Goal: Use online tool/utility: Utilize a website feature to perform a specific function

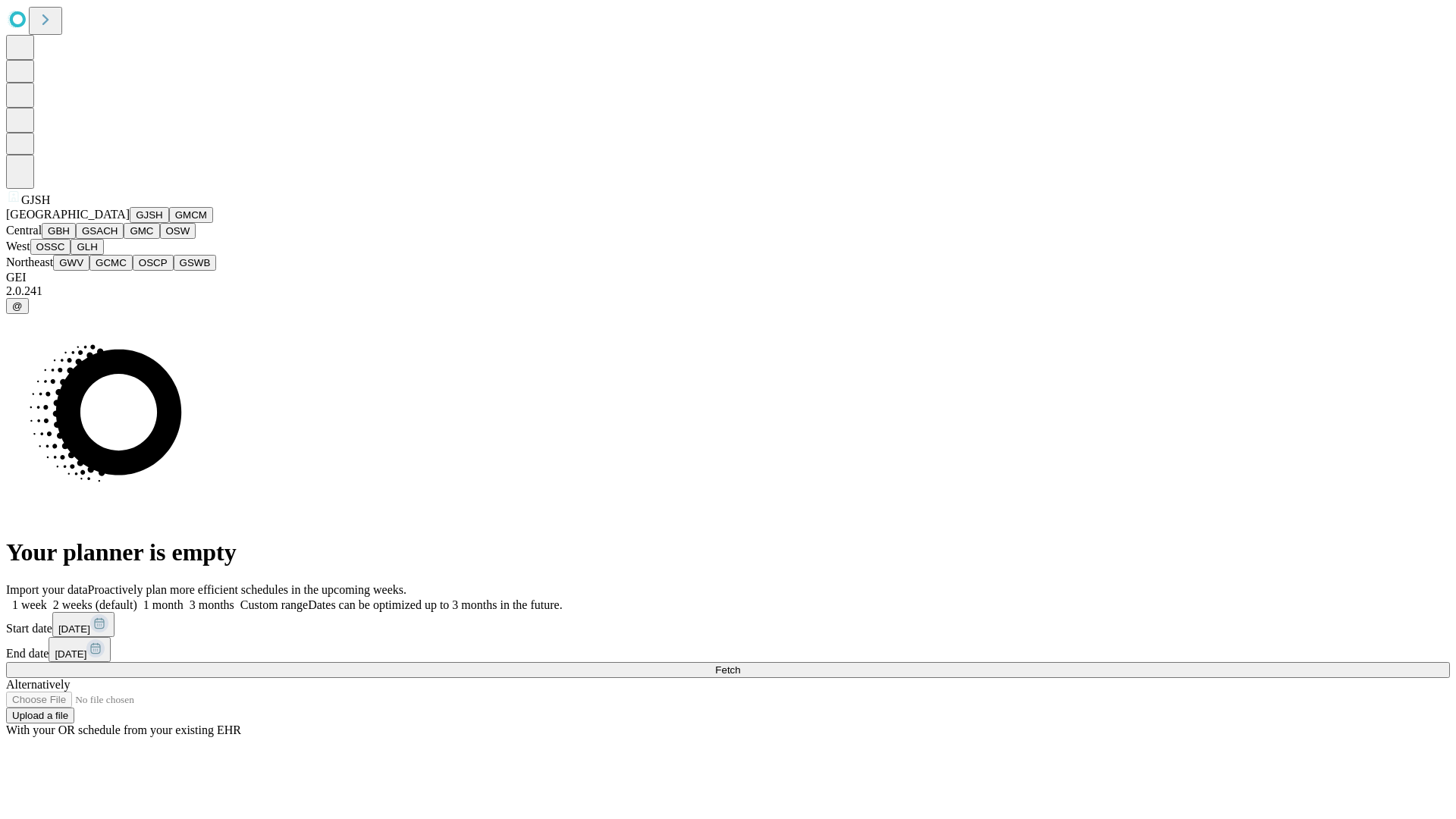
click at [130, 223] on button "GJSH" at bounding box center [149, 214] width 39 height 16
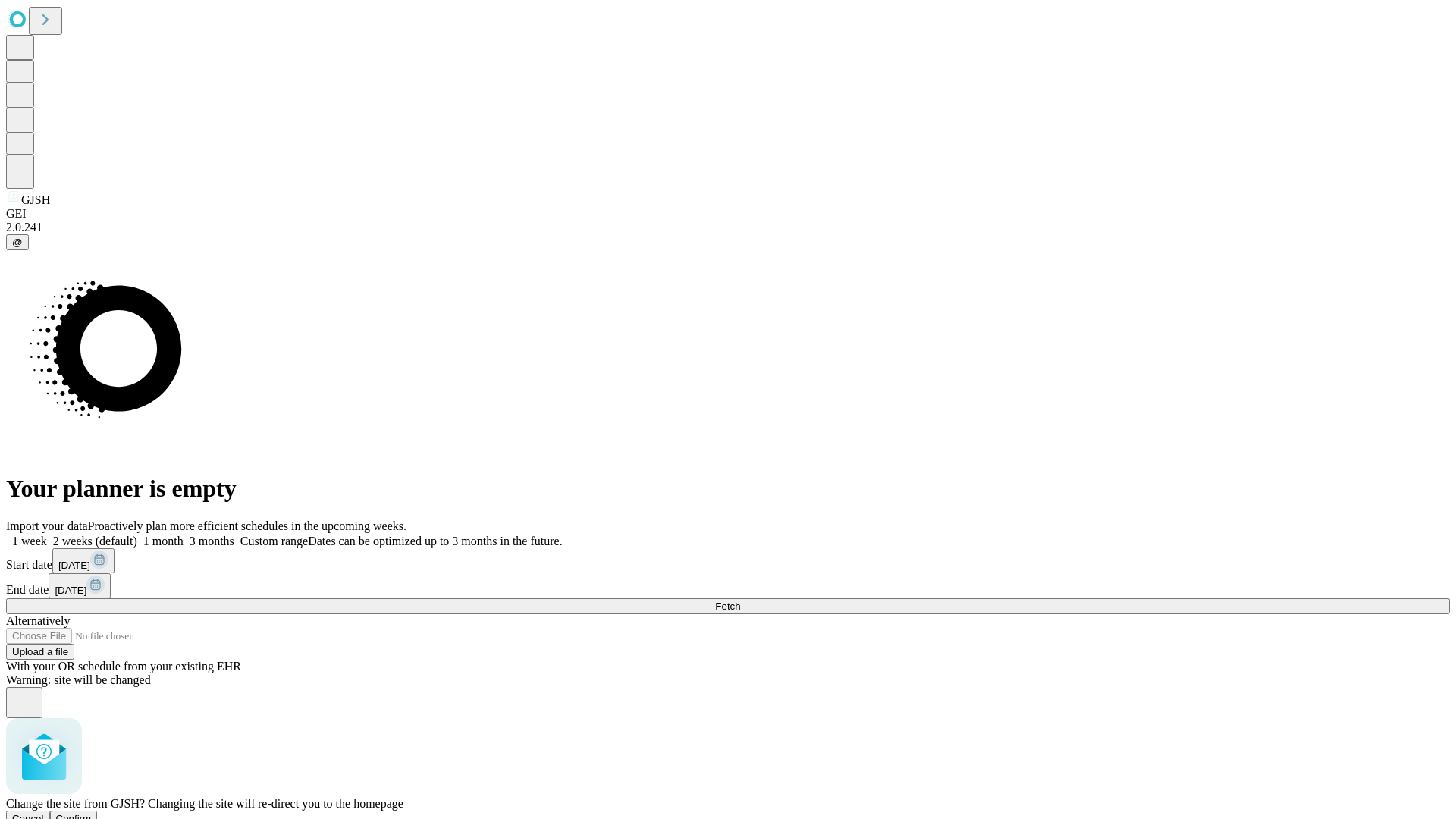
click at [92, 813] on span "Confirm" at bounding box center [74, 818] width 36 height 11
click at [183, 534] on label "1 month" at bounding box center [160, 541] width 47 height 13
click at [740, 600] on span "Fetch" at bounding box center [727, 606] width 25 height 11
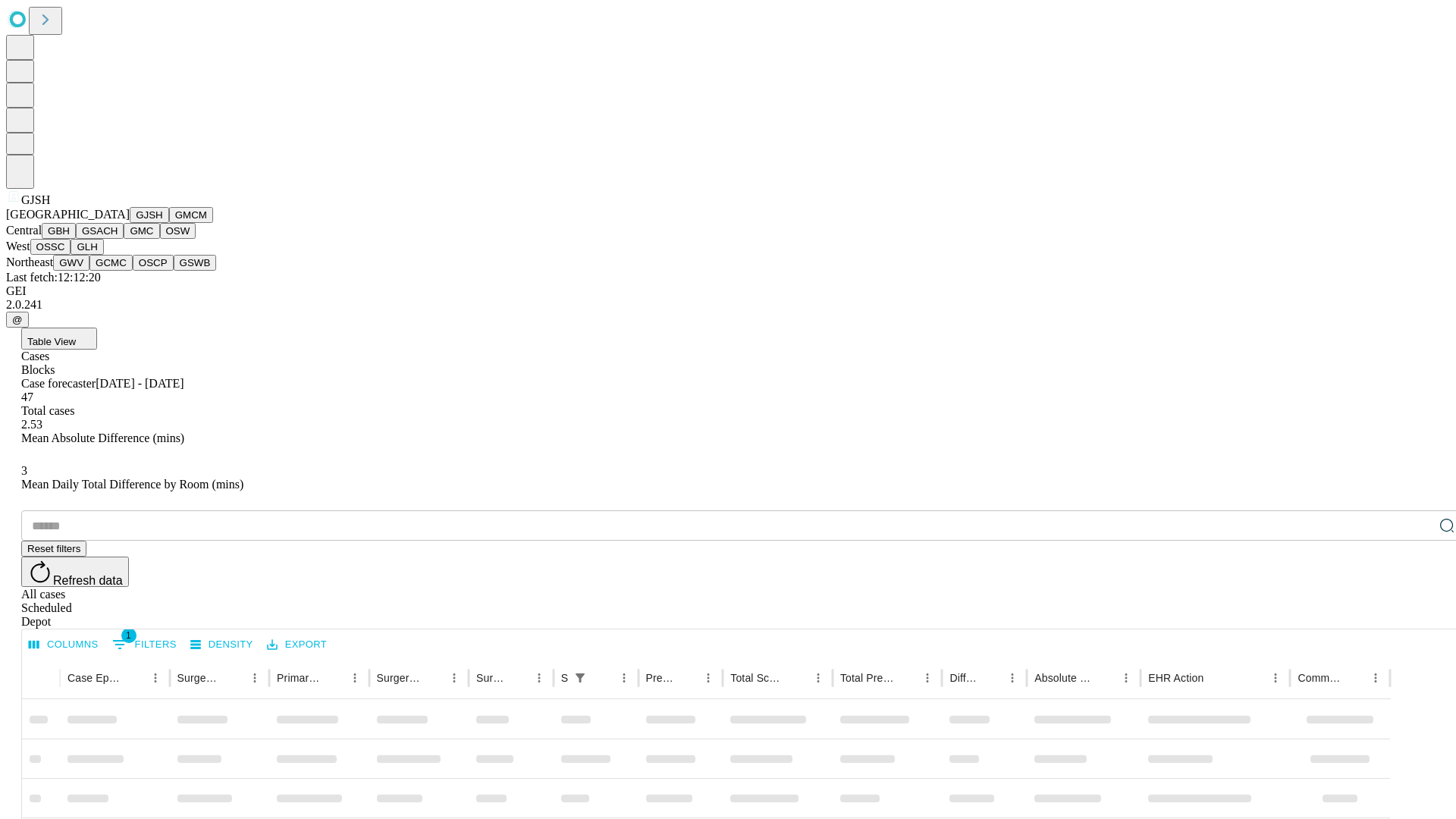
click at [169, 223] on button "GMCM" at bounding box center [191, 214] width 44 height 16
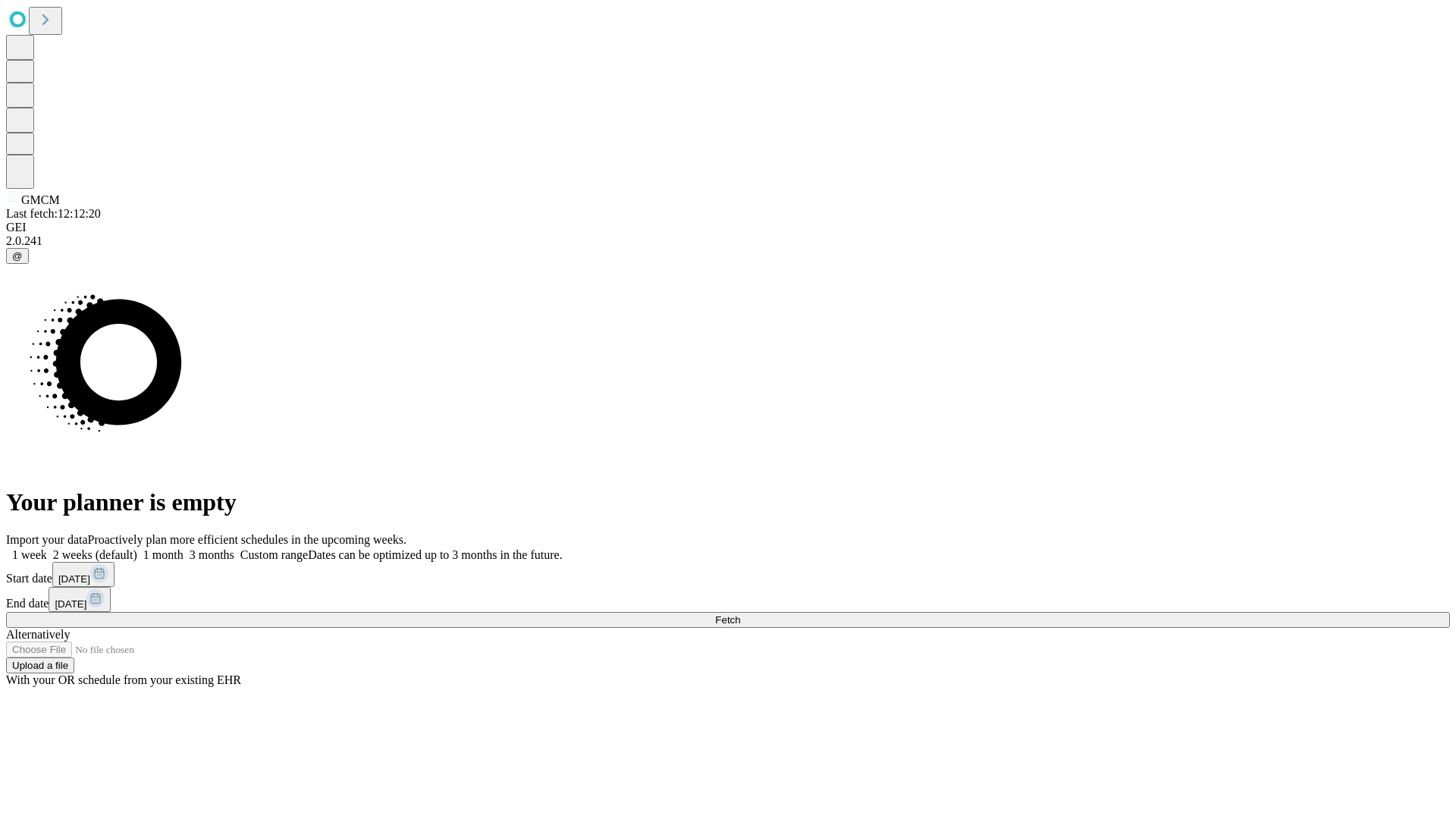
click at [183, 548] on label "1 month" at bounding box center [160, 555] width 47 height 13
click at [740, 614] on span "Fetch" at bounding box center [727, 619] width 25 height 11
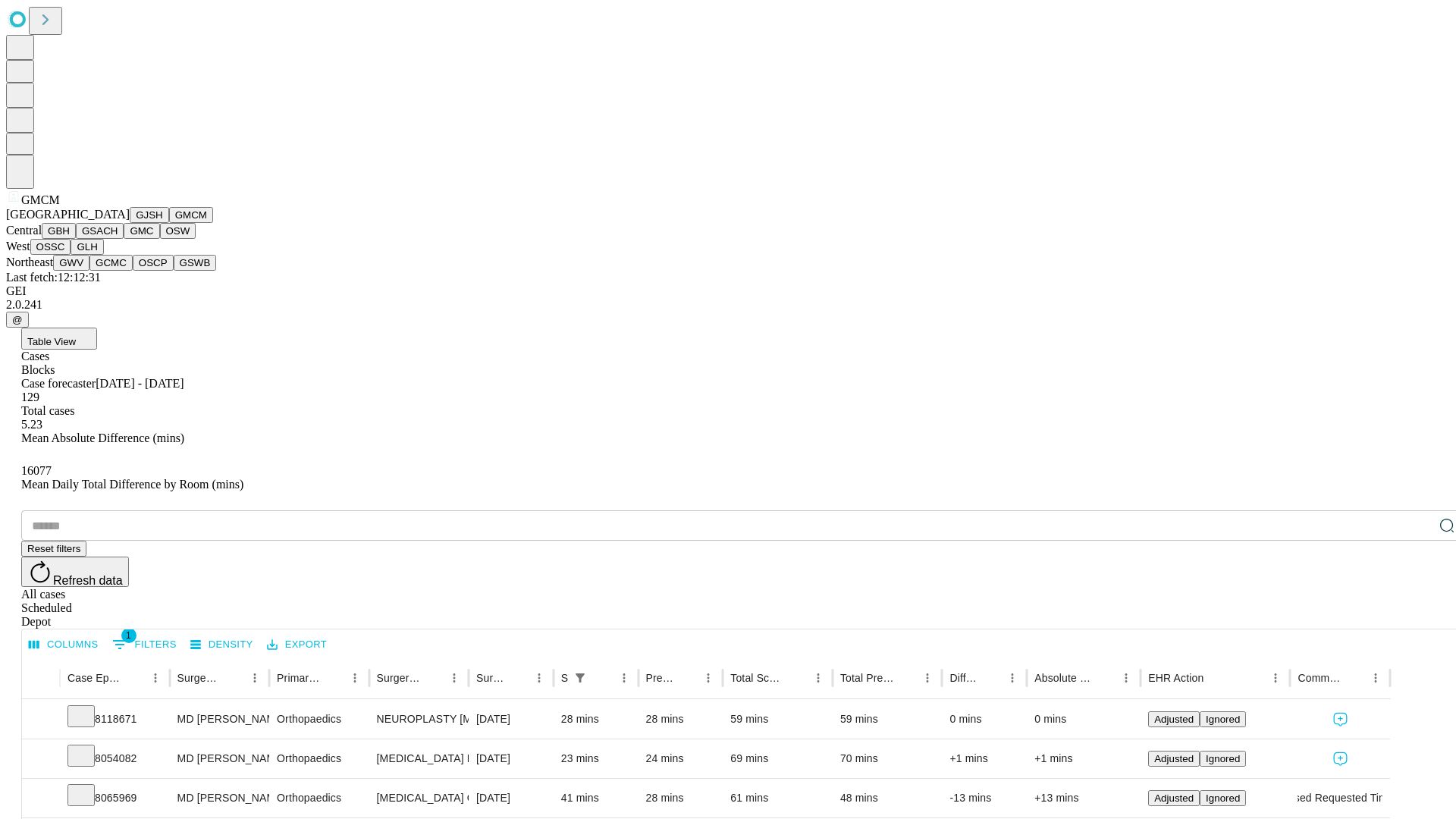
click at [76, 239] on button "GBH" at bounding box center [58, 230] width 34 height 16
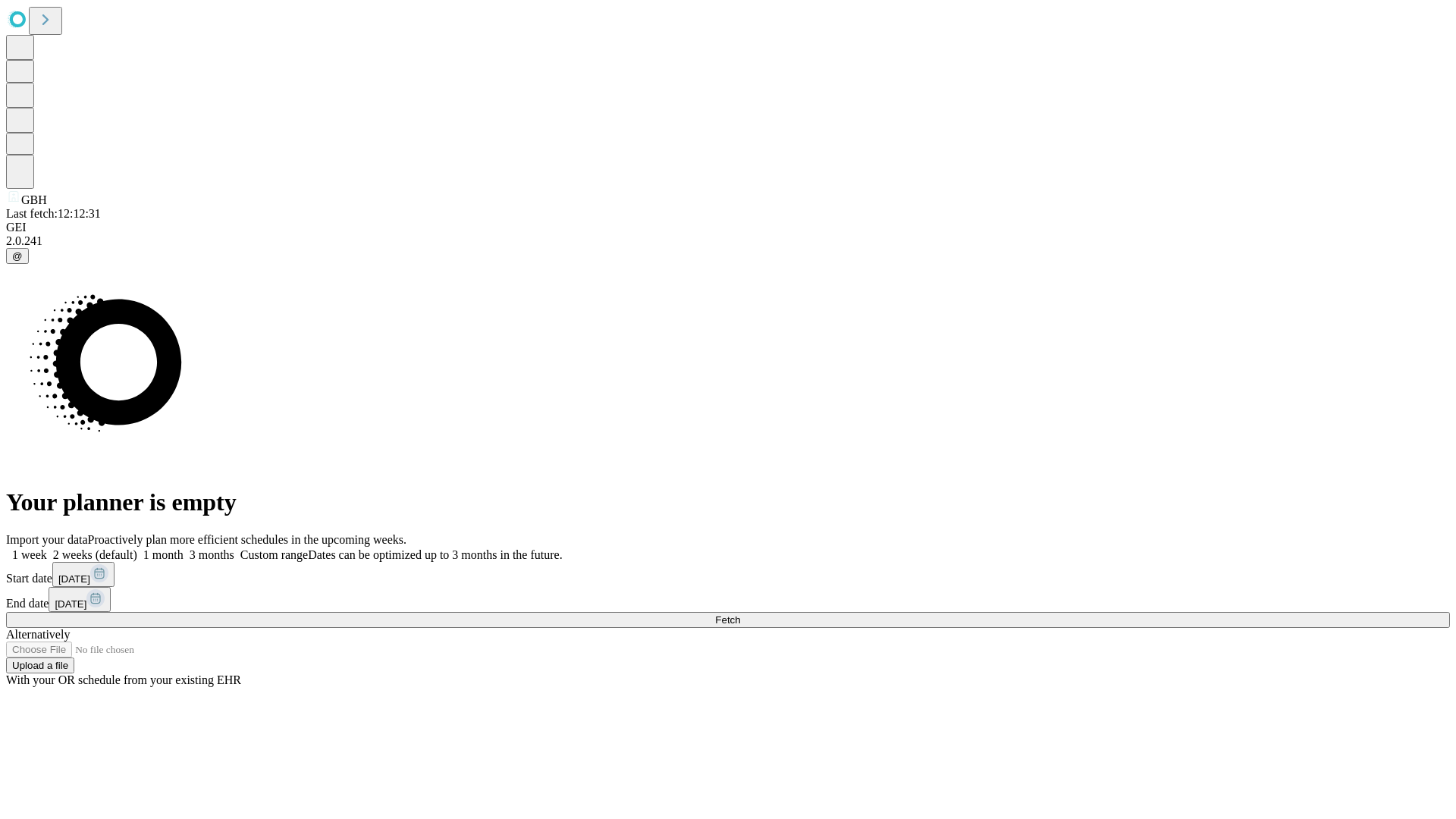
click at [183, 548] on label "1 month" at bounding box center [160, 555] width 47 height 13
click at [740, 614] on span "Fetch" at bounding box center [727, 619] width 25 height 11
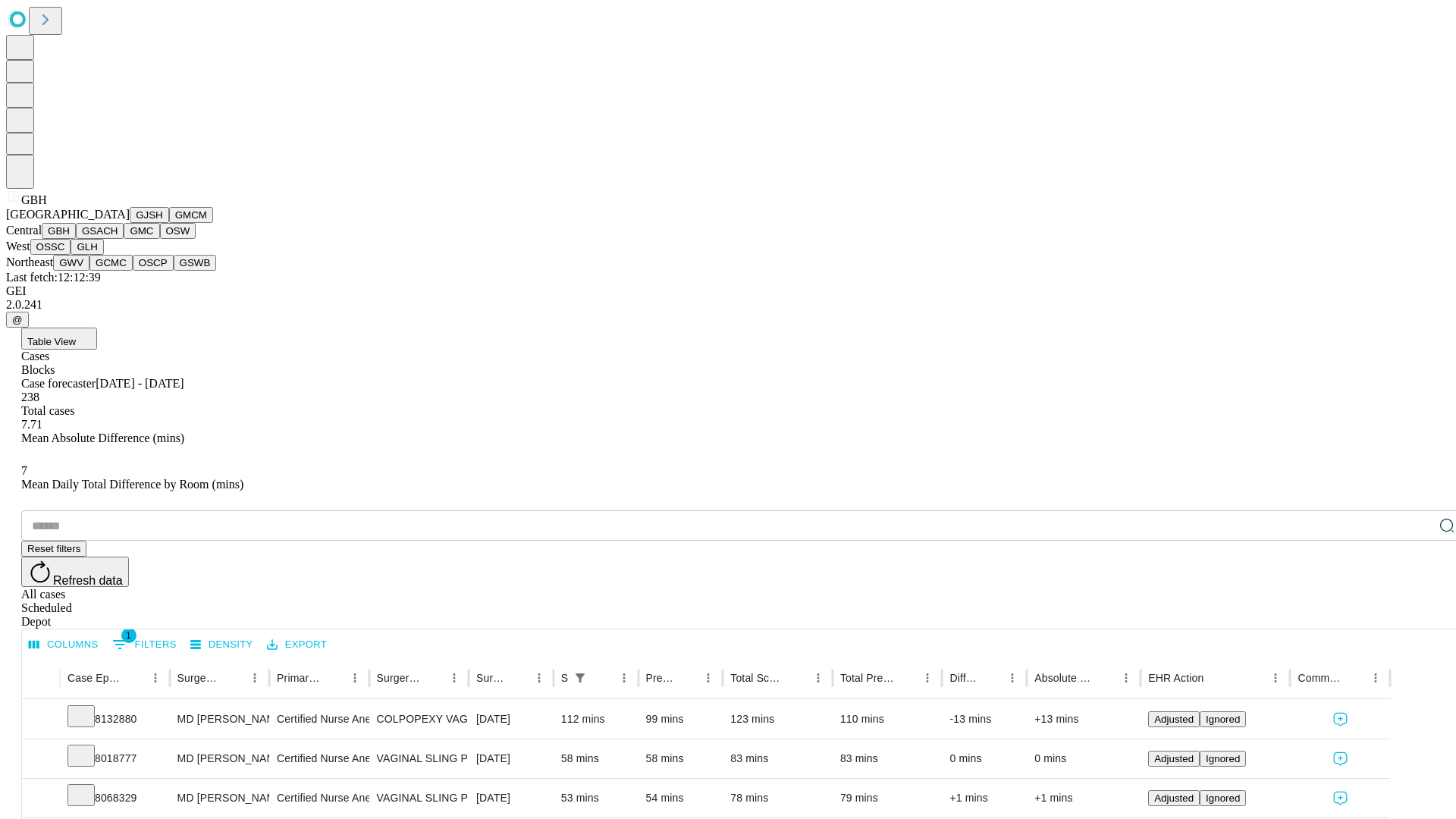
click at [118, 239] on button "GSACH" at bounding box center [99, 230] width 47 height 16
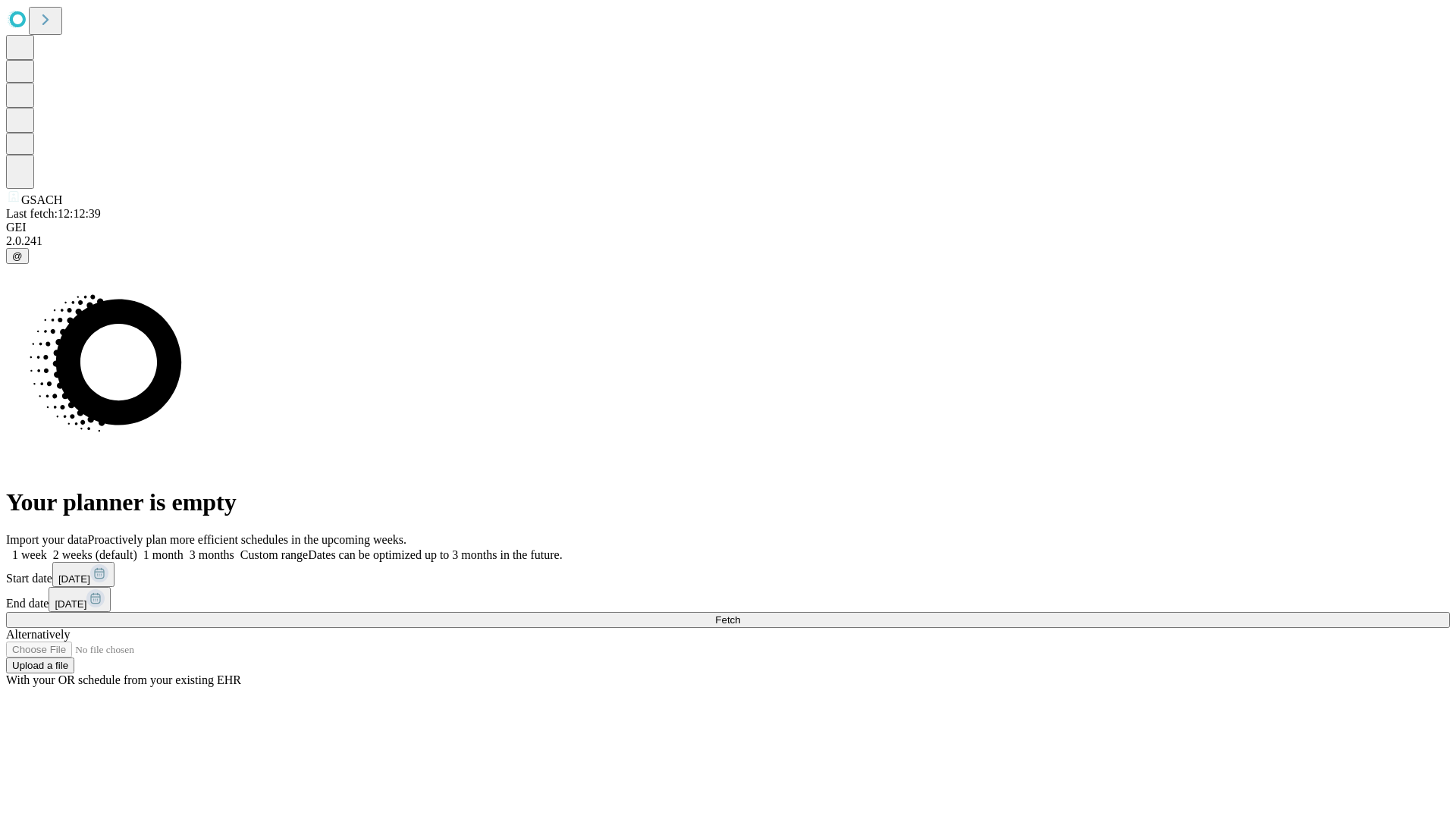
click at [183, 548] on label "1 month" at bounding box center [160, 555] width 47 height 13
click at [740, 614] on span "Fetch" at bounding box center [727, 619] width 25 height 11
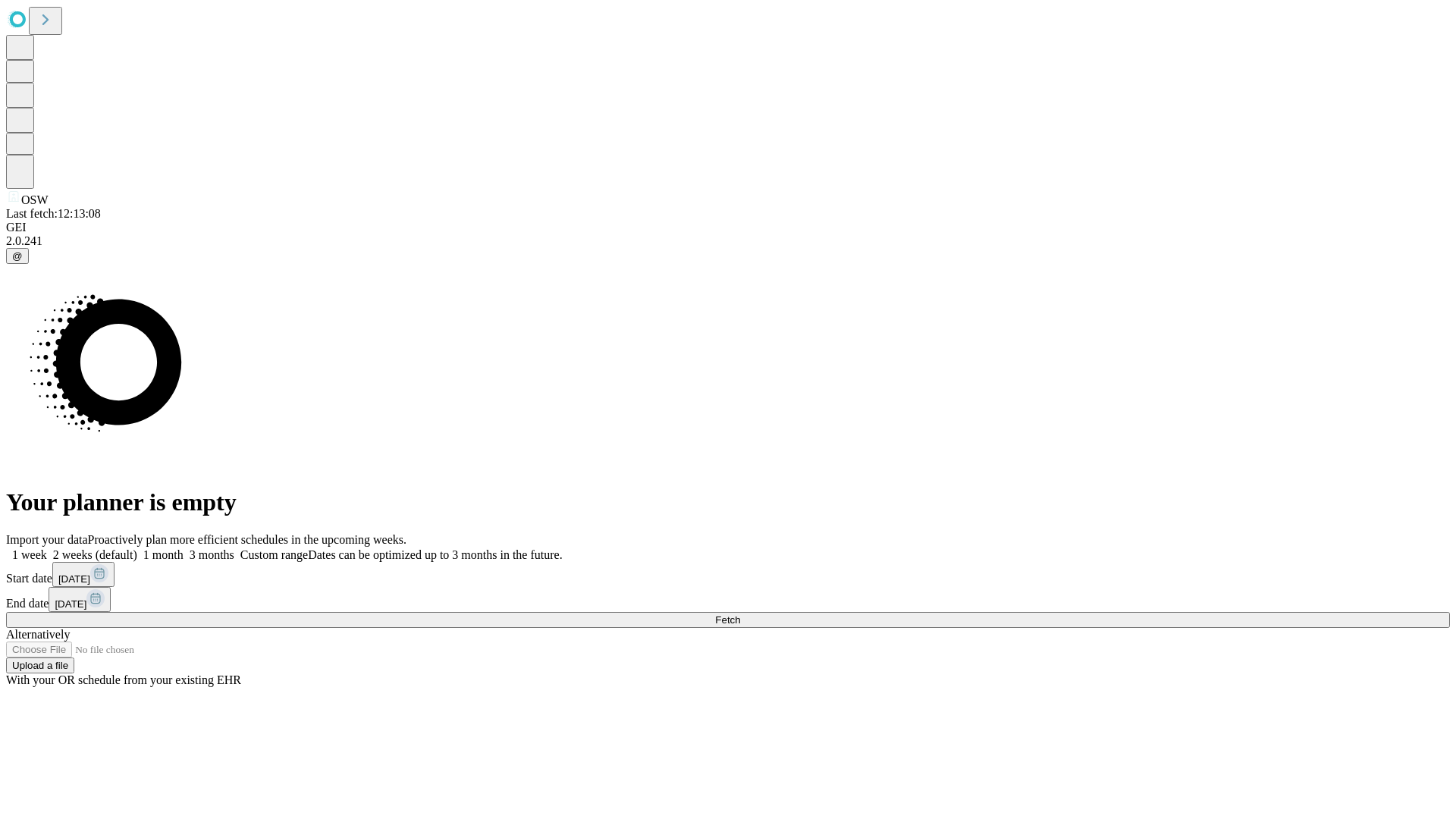
click at [183, 548] on label "1 month" at bounding box center [160, 555] width 47 height 13
click at [740, 614] on span "Fetch" at bounding box center [727, 619] width 25 height 11
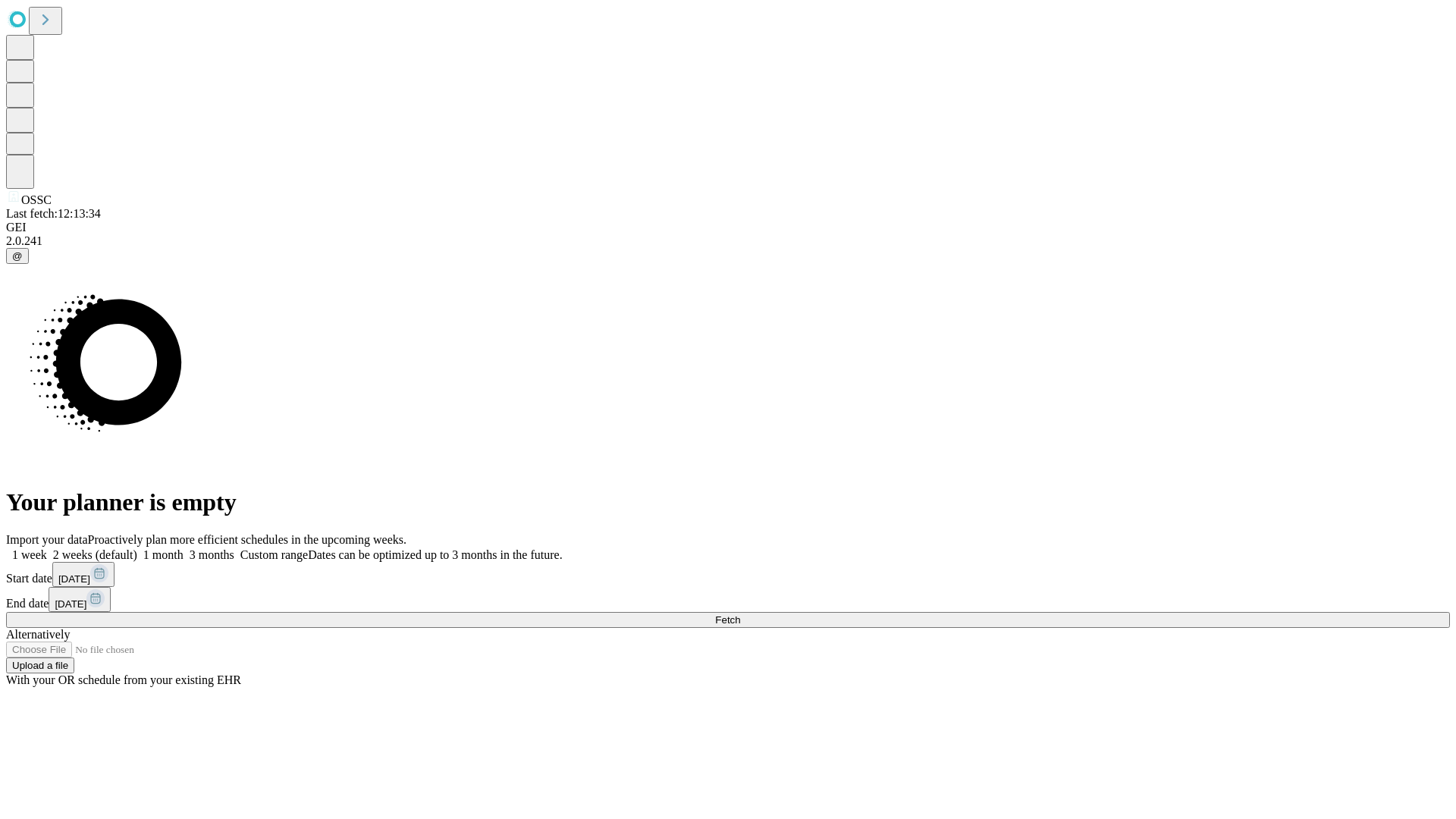
click at [183, 548] on label "1 month" at bounding box center [160, 555] width 47 height 13
click at [740, 614] on span "Fetch" at bounding box center [727, 619] width 25 height 11
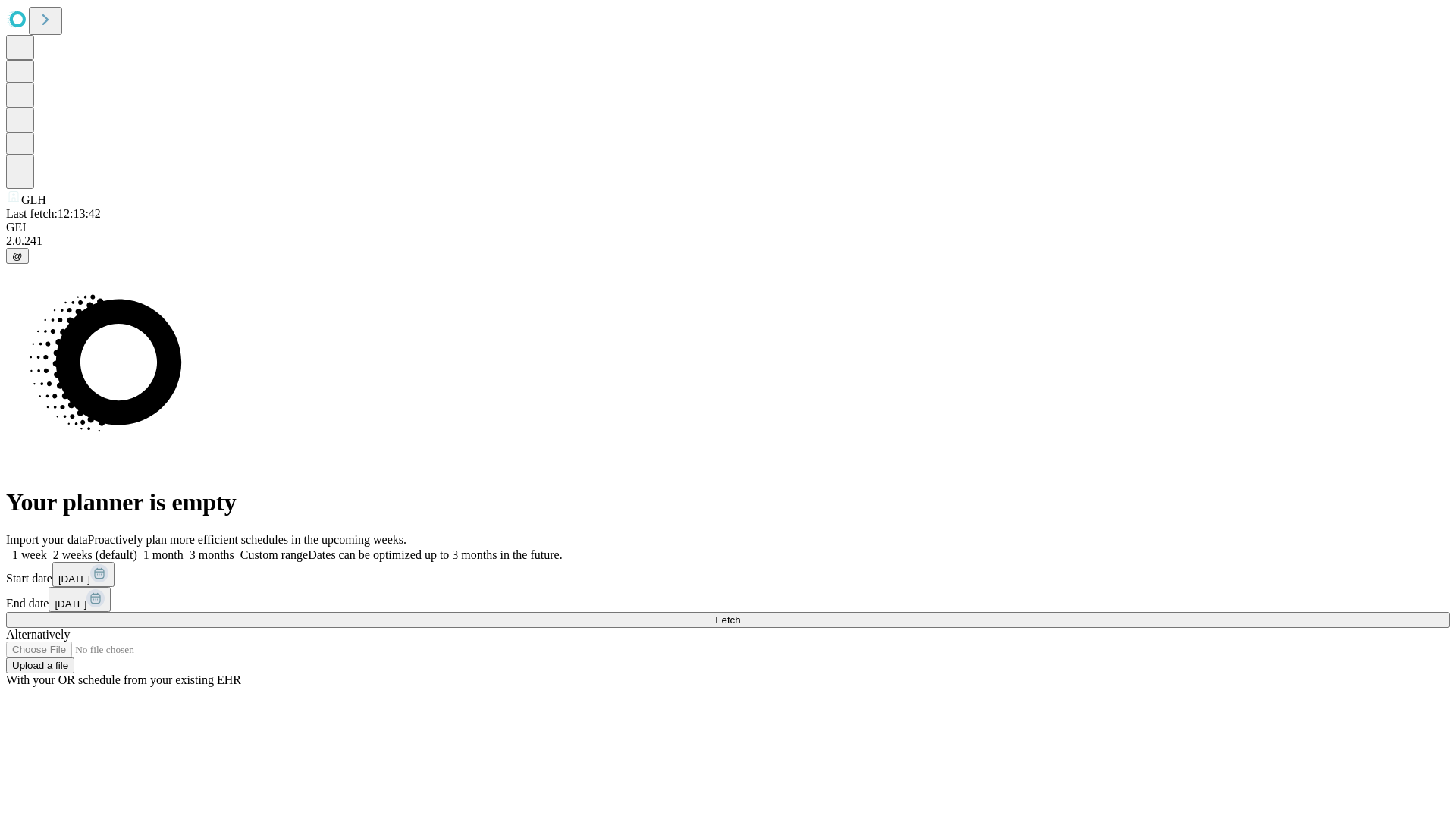
click at [183, 548] on label "1 month" at bounding box center [160, 555] width 47 height 13
click at [740, 614] on span "Fetch" at bounding box center [727, 619] width 25 height 11
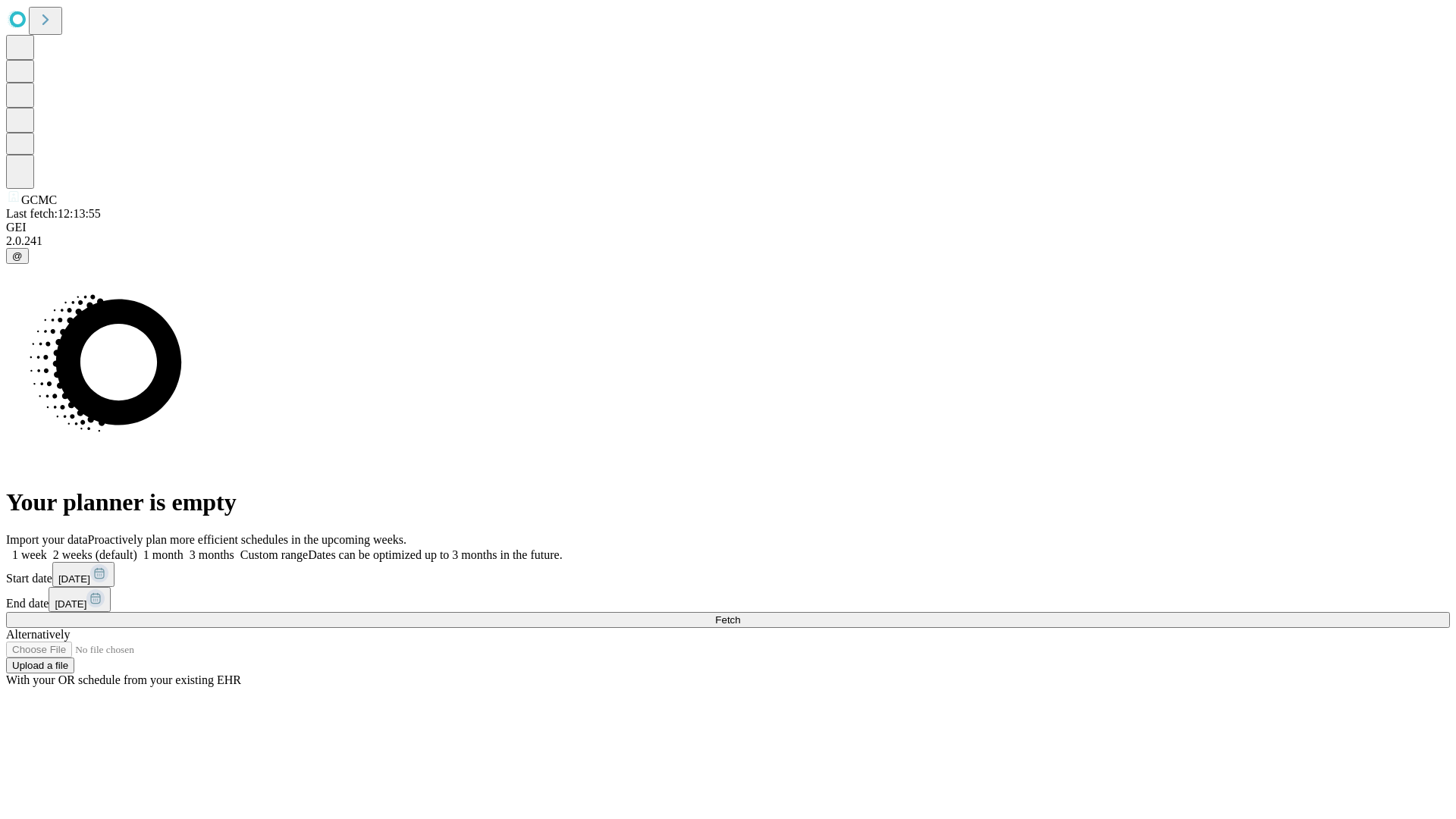
click at [183, 548] on label "1 month" at bounding box center [160, 555] width 47 height 13
click at [740, 614] on span "Fetch" at bounding box center [727, 619] width 25 height 11
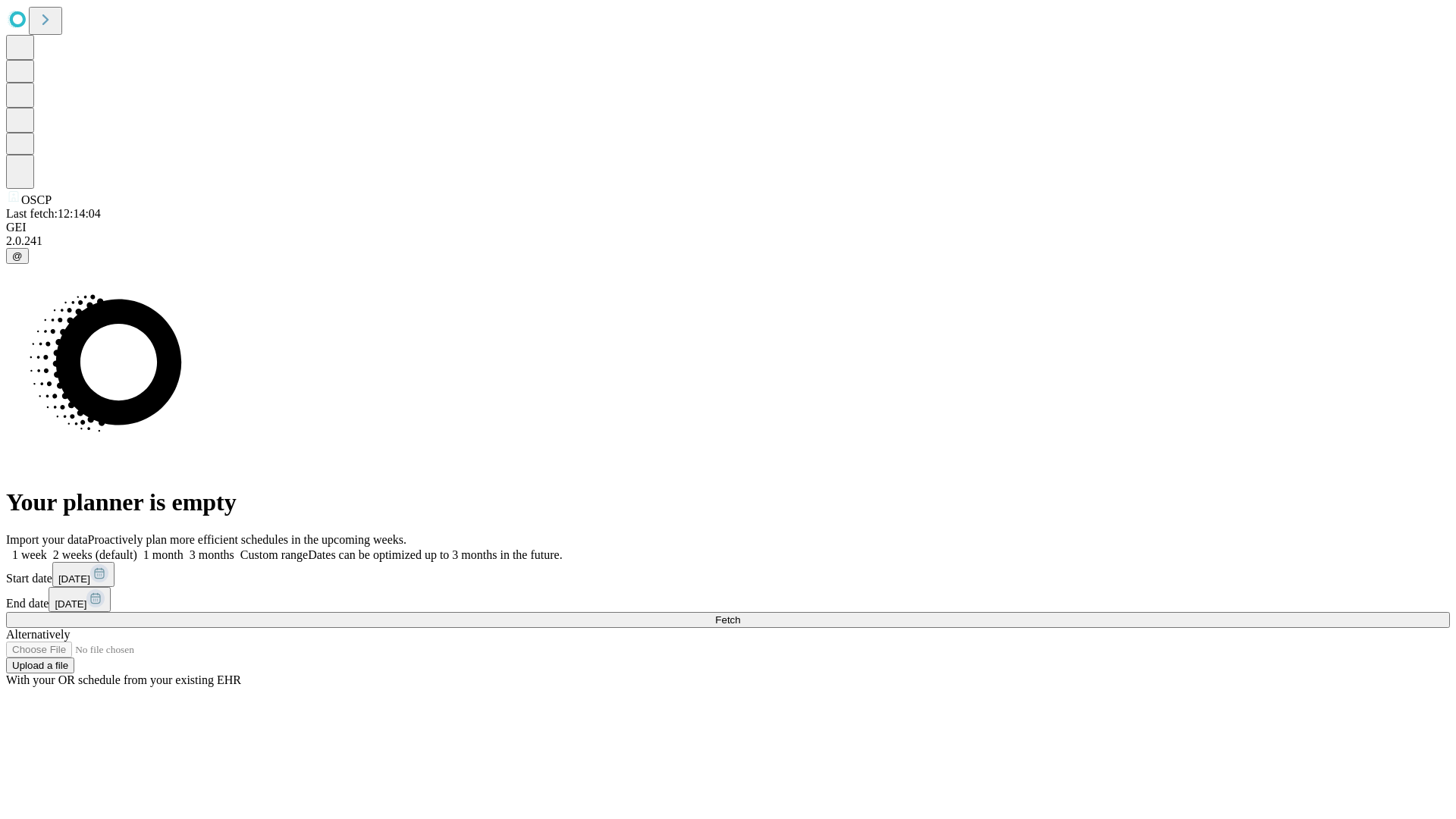
click at [183, 548] on label "1 month" at bounding box center [160, 555] width 47 height 13
click at [740, 614] on span "Fetch" at bounding box center [727, 619] width 25 height 11
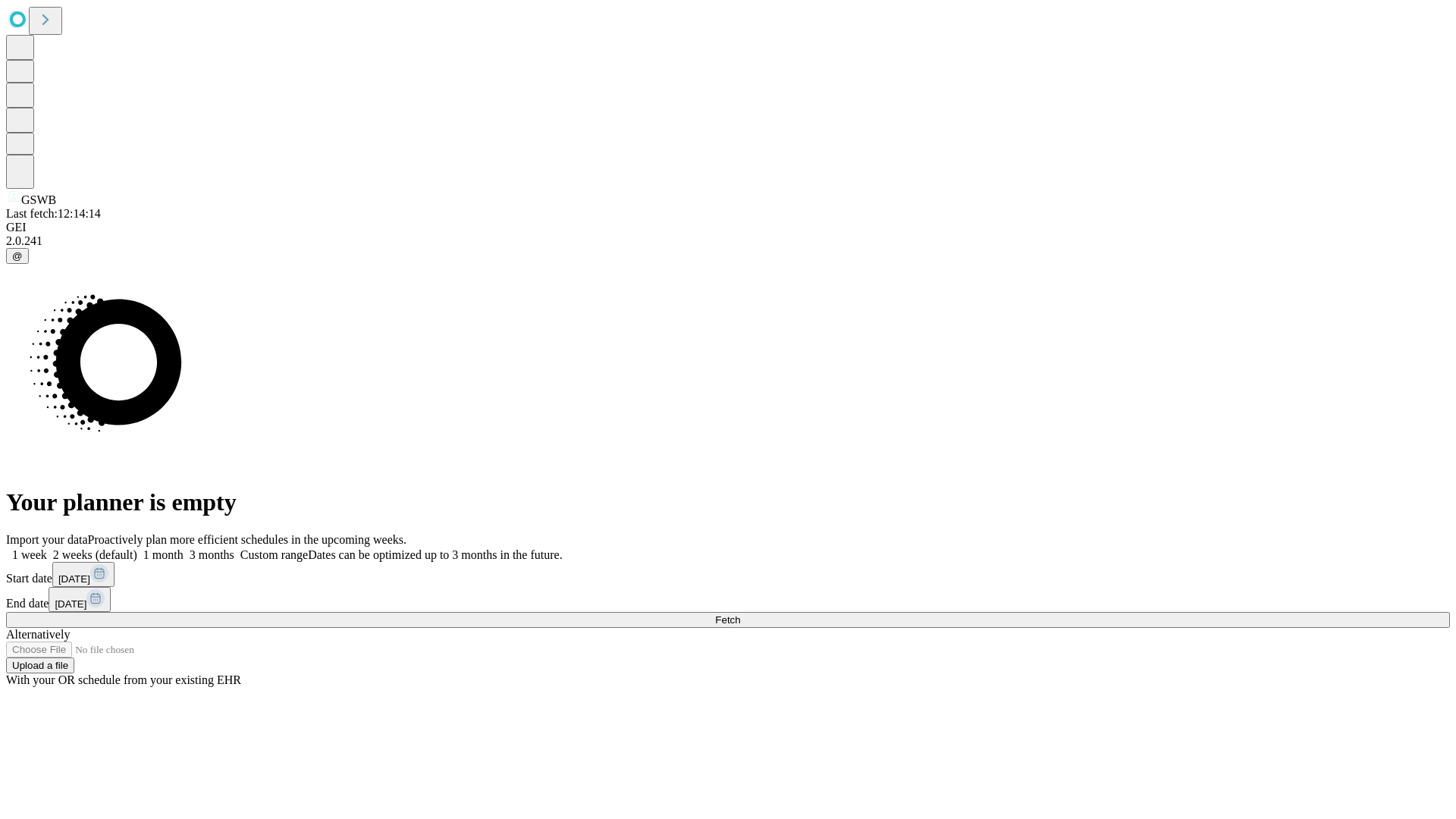
click at [183, 548] on label "1 month" at bounding box center [160, 555] width 47 height 13
click at [740, 614] on span "Fetch" at bounding box center [727, 619] width 25 height 11
